Goal: Task Accomplishment & Management: Complete application form

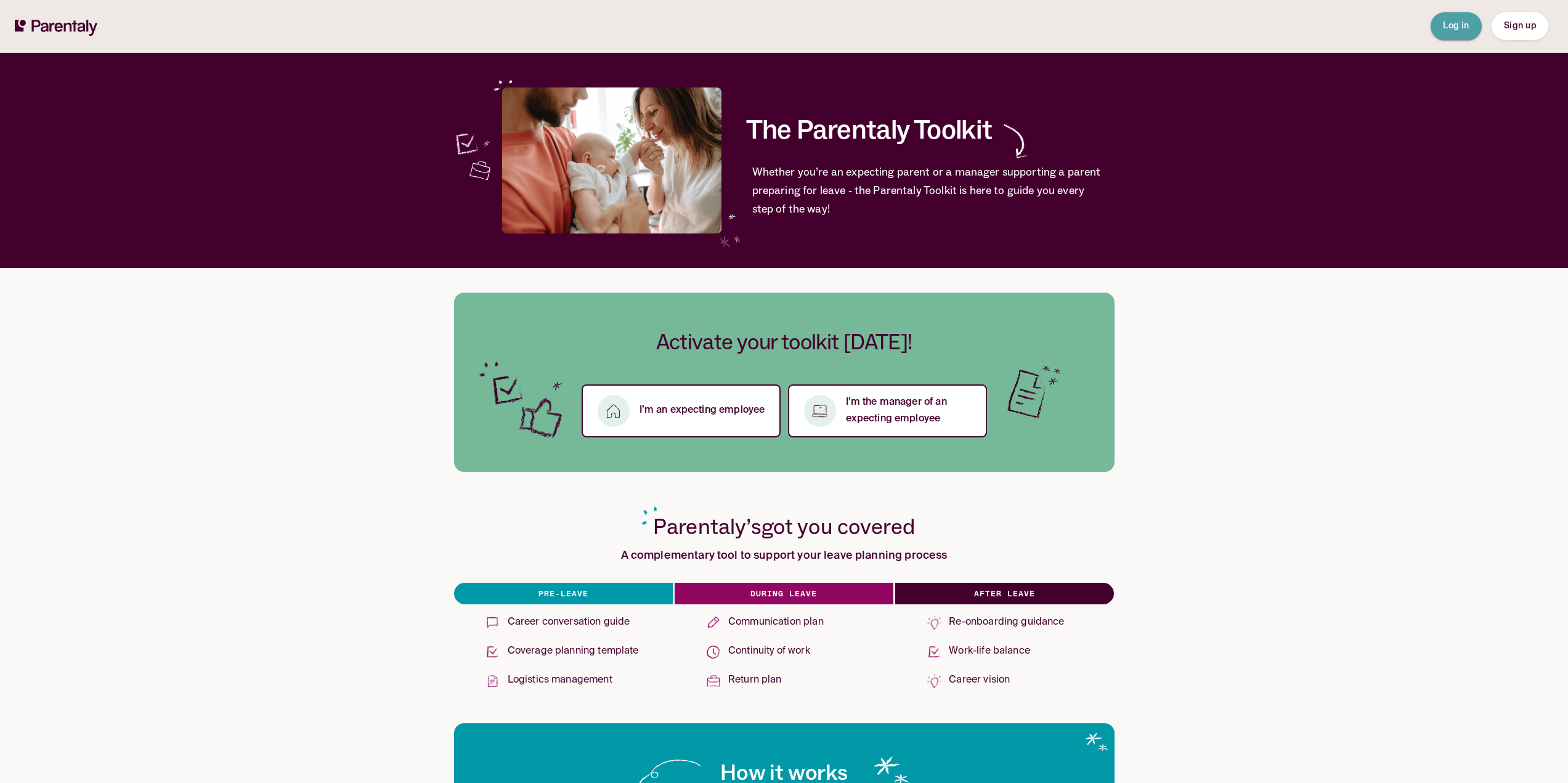
click at [1440, 23] on button "Log in" at bounding box center [1457, 26] width 51 height 28
